Goal: Find contact information: Find contact information

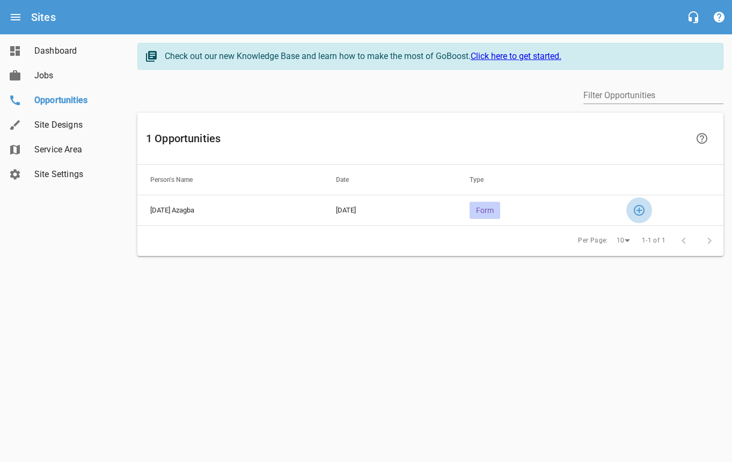
click at [644, 211] on icon "button" at bounding box center [639, 210] width 13 height 13
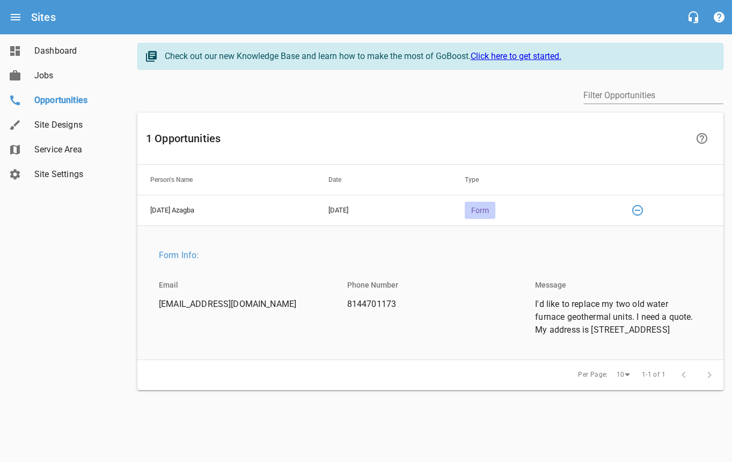
click at [292, 241] on div "Form Info:" at bounding box center [430, 255] width 564 height 29
click at [89, 148] on span "Service Area" at bounding box center [75, 149] width 82 height 13
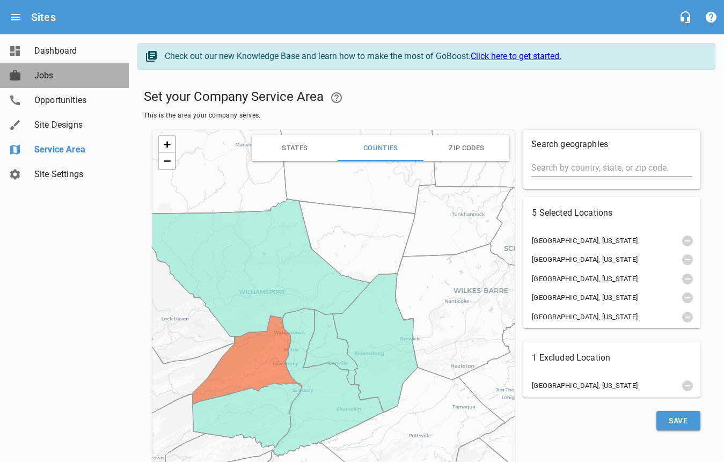
click at [57, 79] on span "Jobs" at bounding box center [75, 75] width 82 height 13
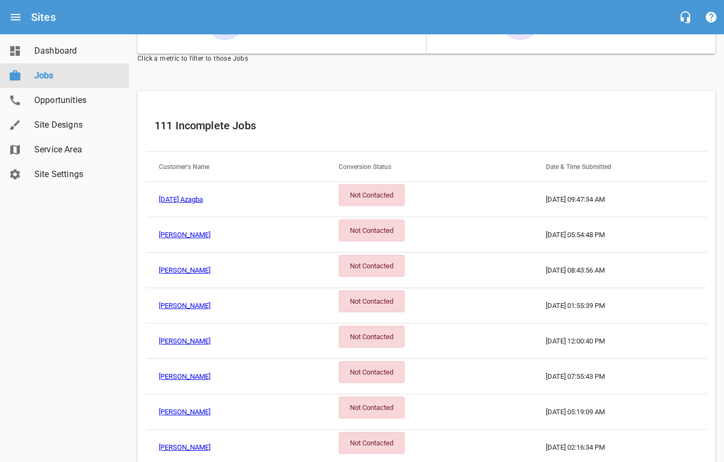
scroll to position [107, 0]
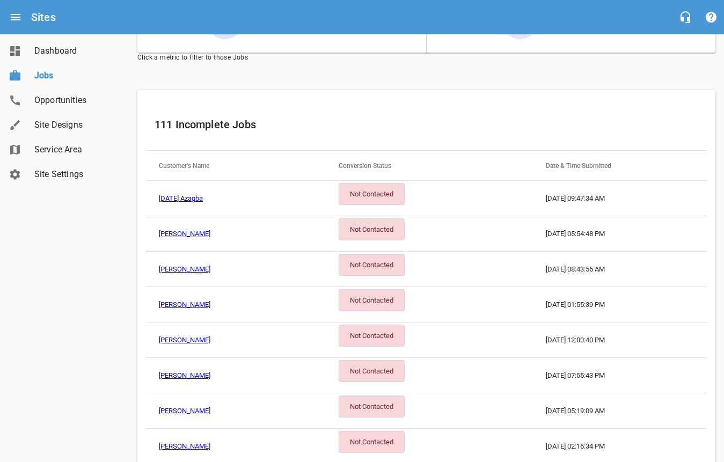
click at [171, 199] on link "[DATE] Azagba" at bounding box center [181, 198] width 44 height 8
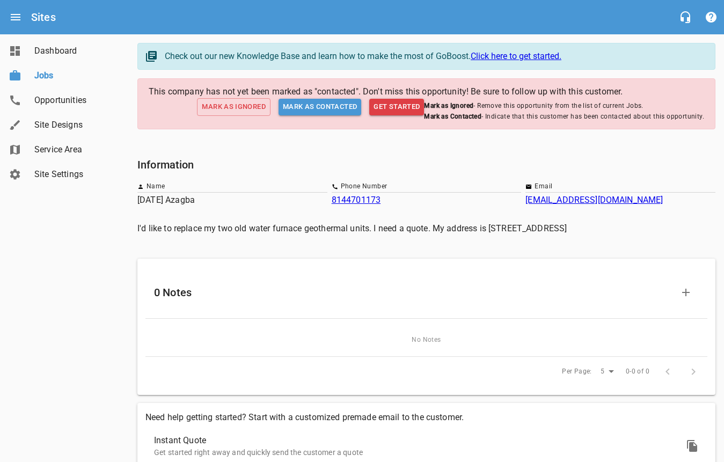
click at [544, 201] on link "[EMAIL_ADDRESS][DOMAIN_NAME]" at bounding box center [593, 200] width 137 height 10
